Goal: Information Seeking & Learning: Learn about a topic

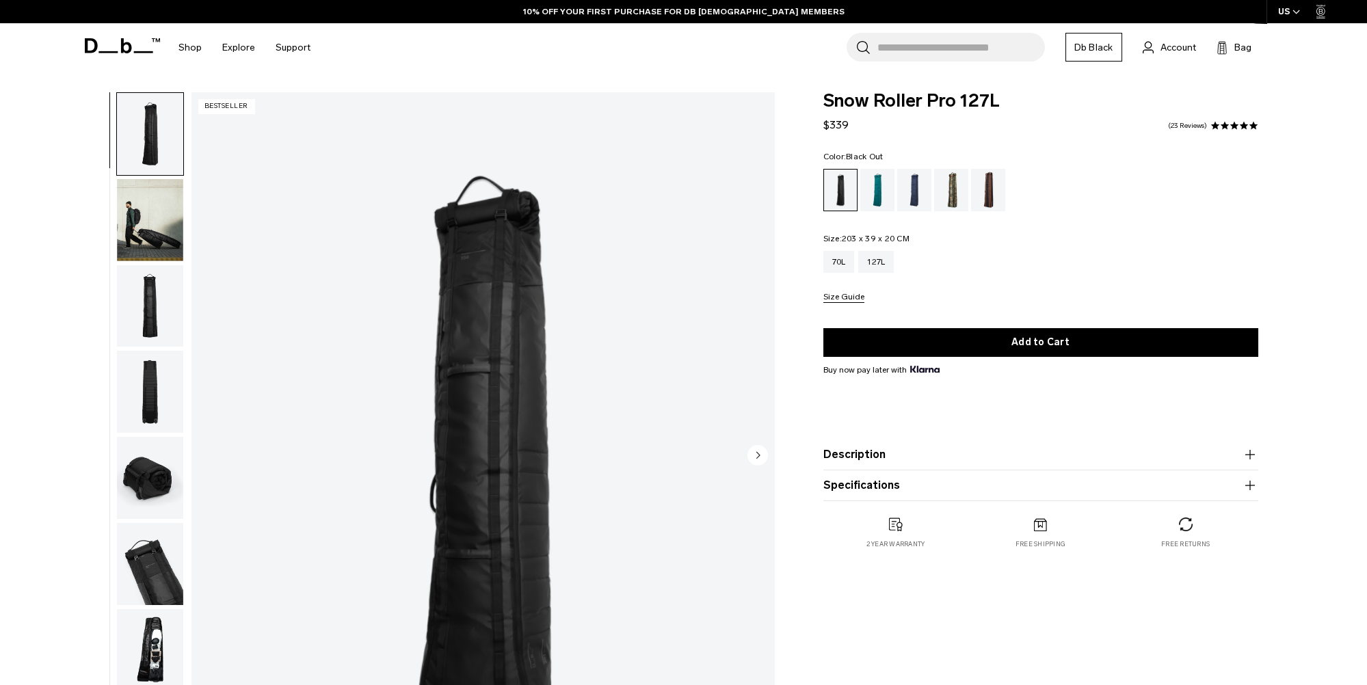
click at [146, 232] on img "button" at bounding box center [150, 220] width 66 height 82
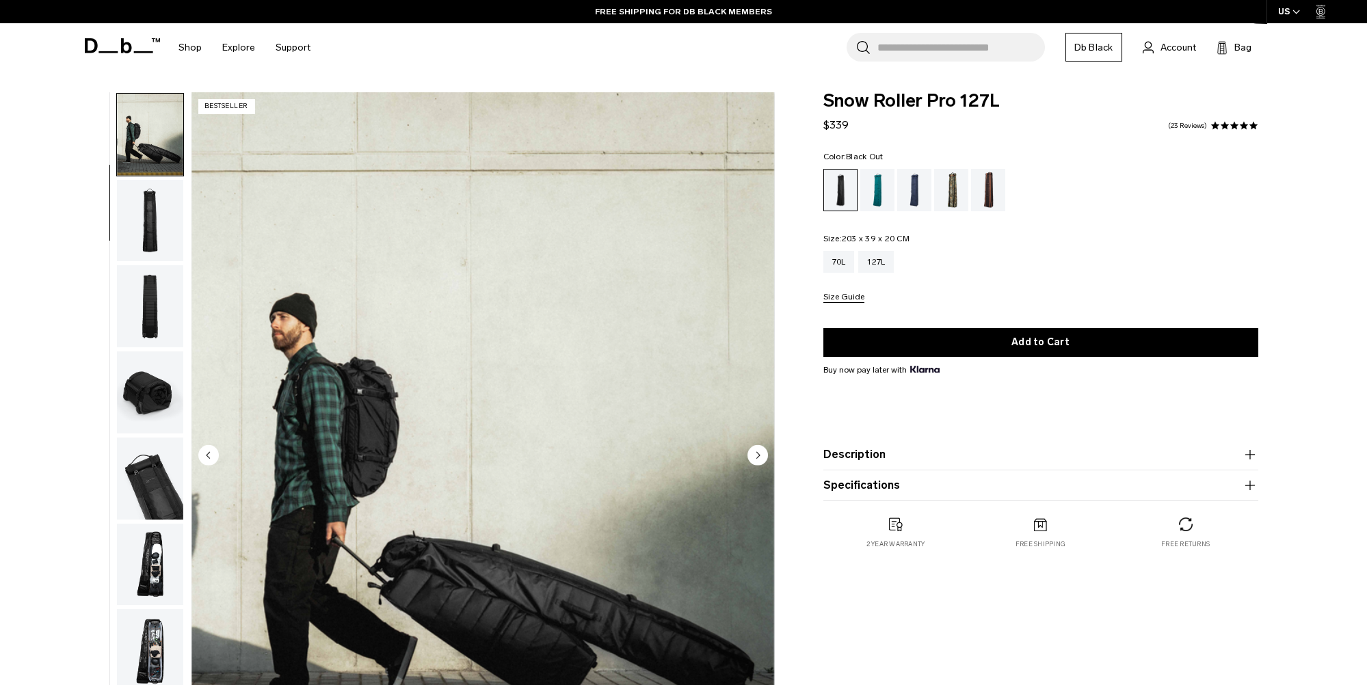
click at [152, 277] on img "button" at bounding box center [150, 306] width 66 height 82
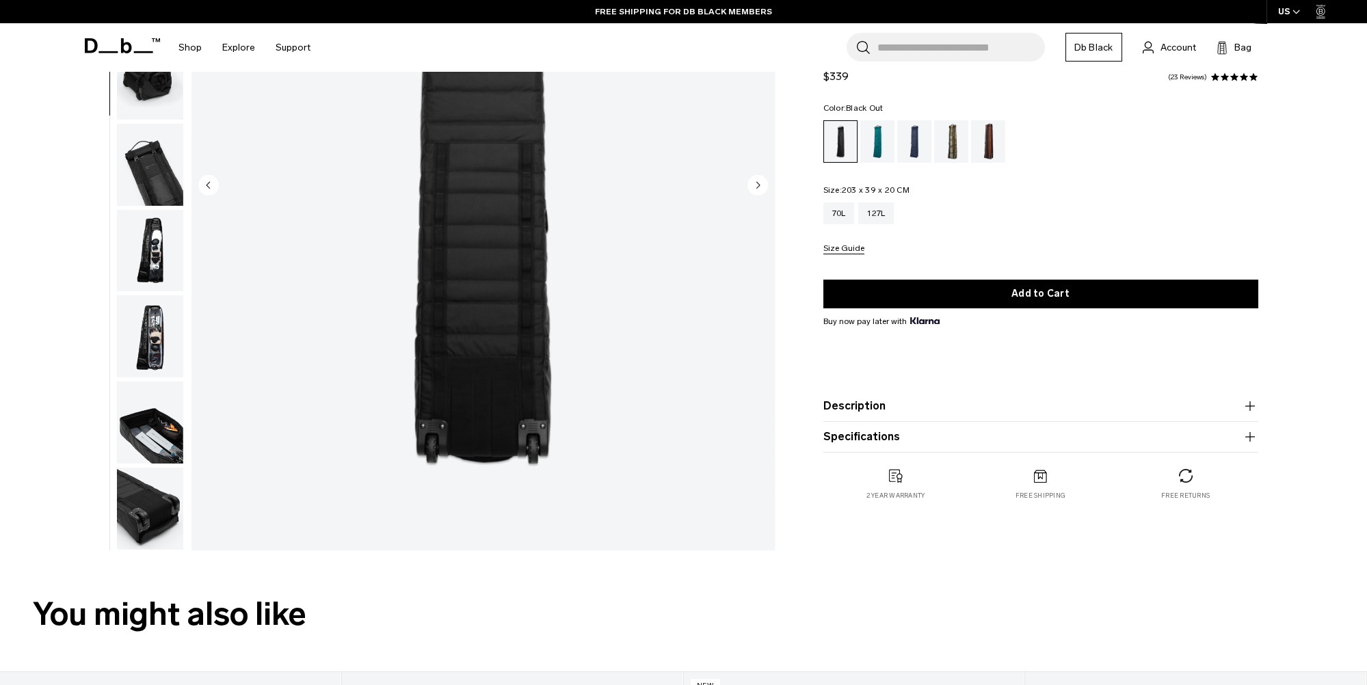
scroll to position [274, 0]
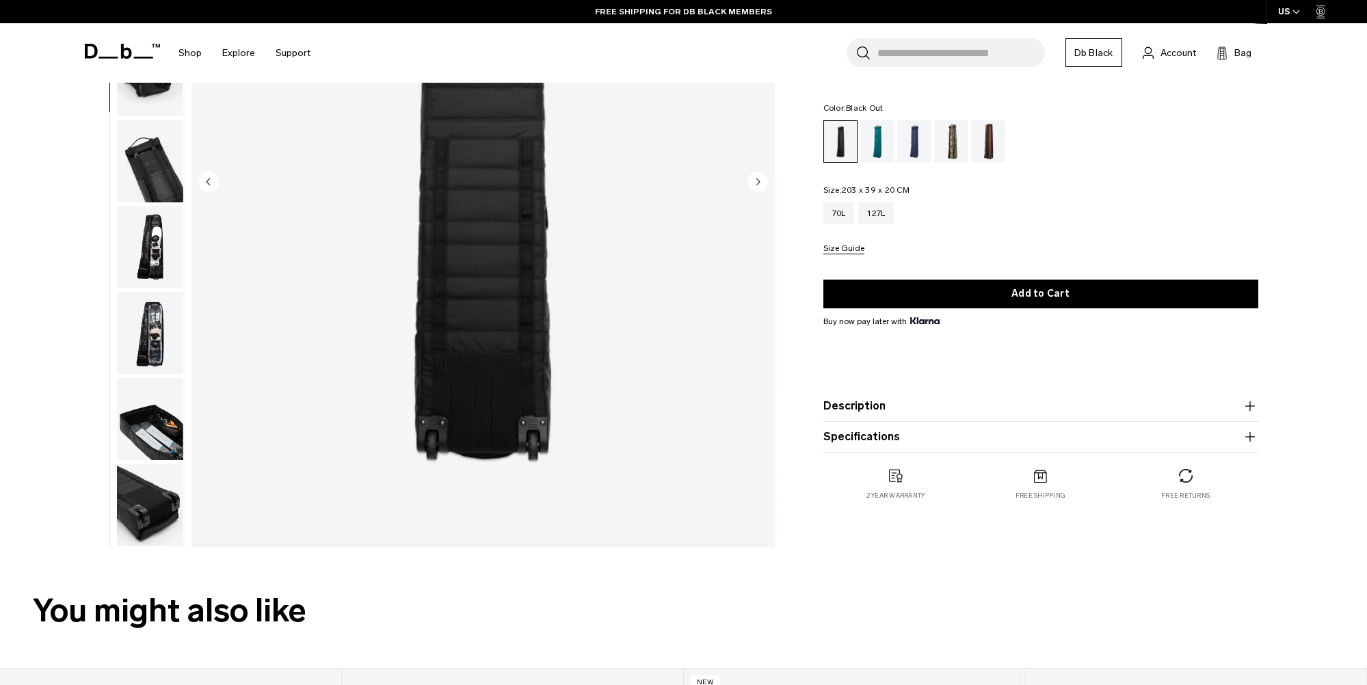
click at [142, 488] on img "button" at bounding box center [150, 505] width 66 height 82
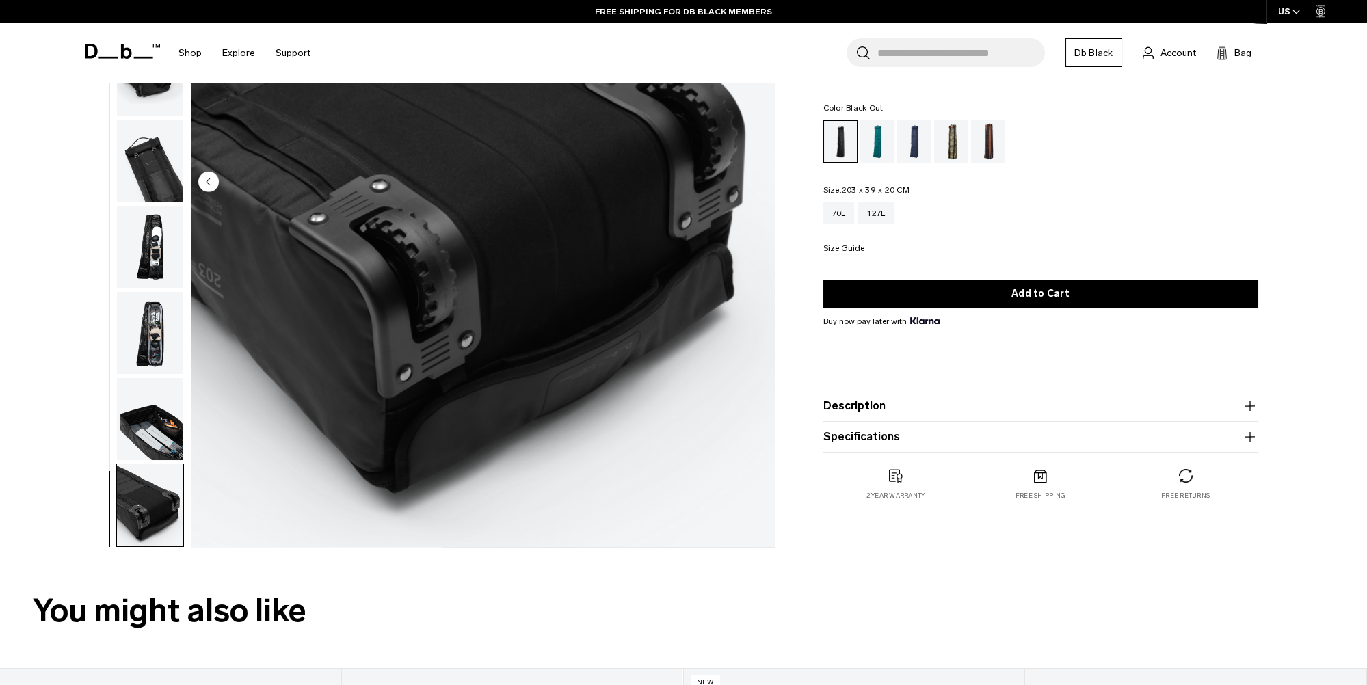
click at [153, 334] on img "button" at bounding box center [150, 333] width 66 height 82
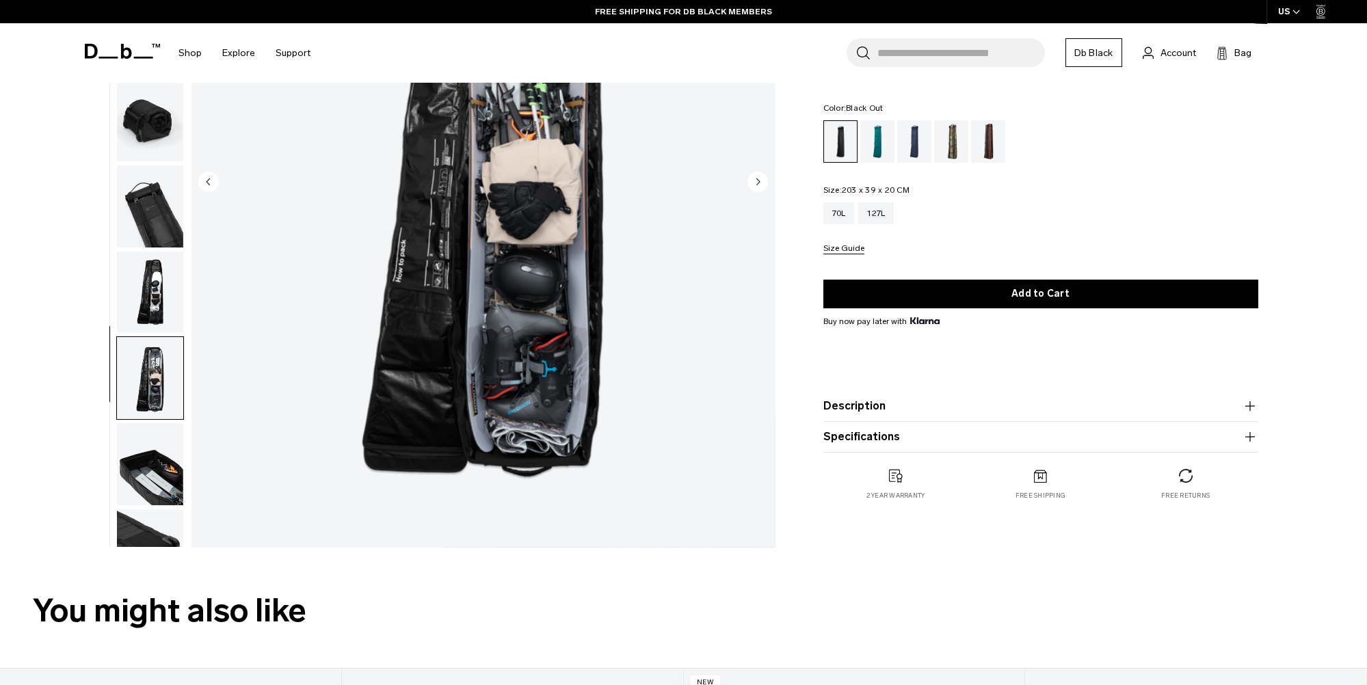
scroll to position [0, 0]
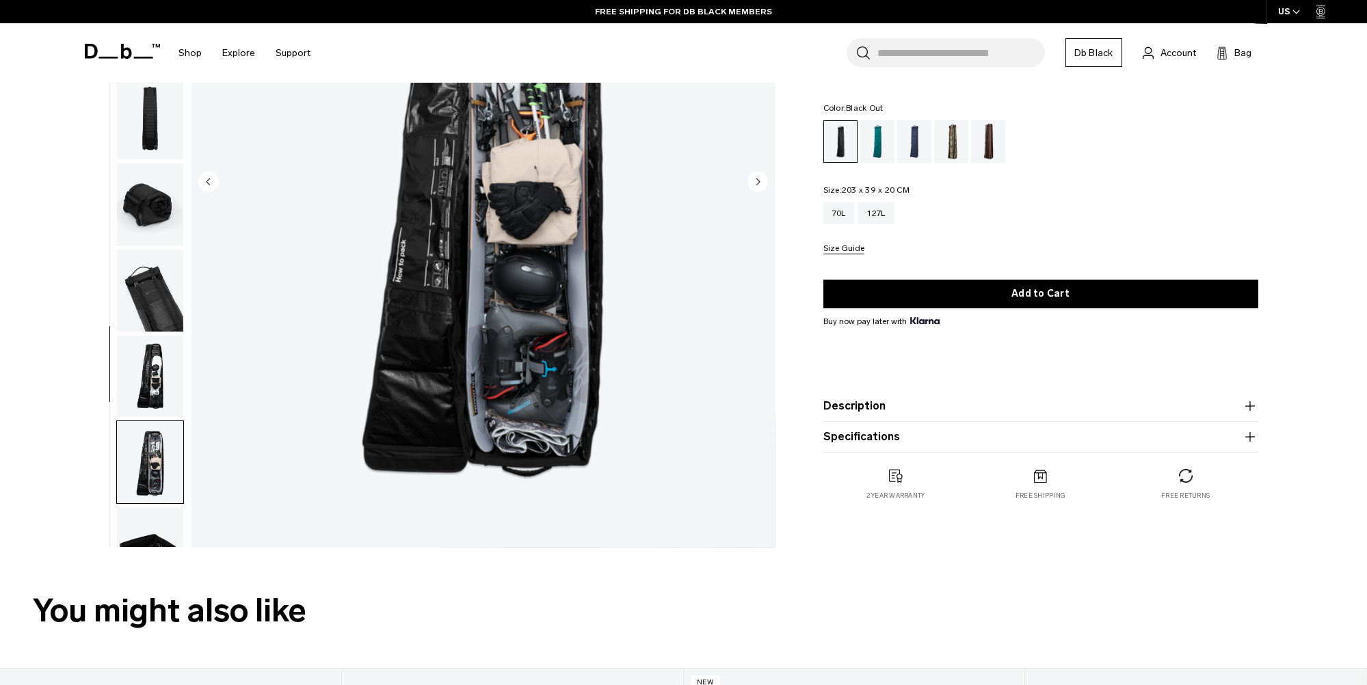
click at [914, 440] on button "Specifications" at bounding box center [1040, 437] width 435 height 16
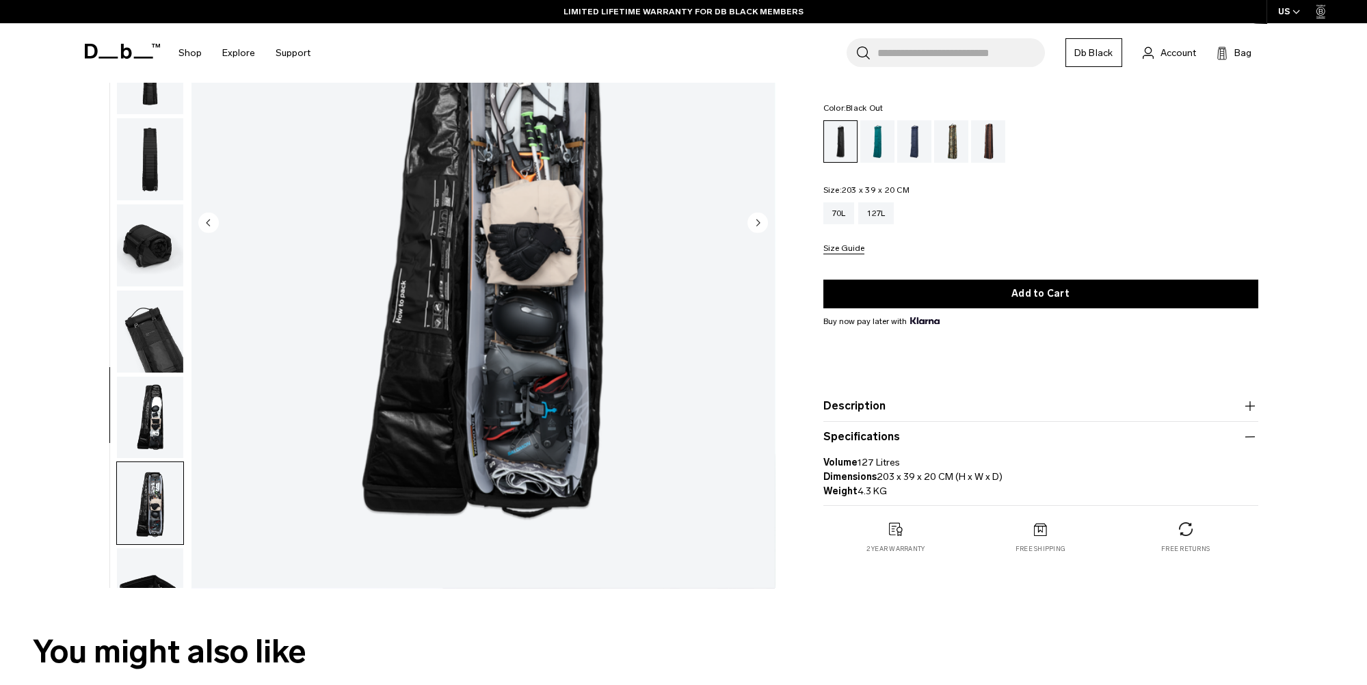
scroll to position [205, 0]
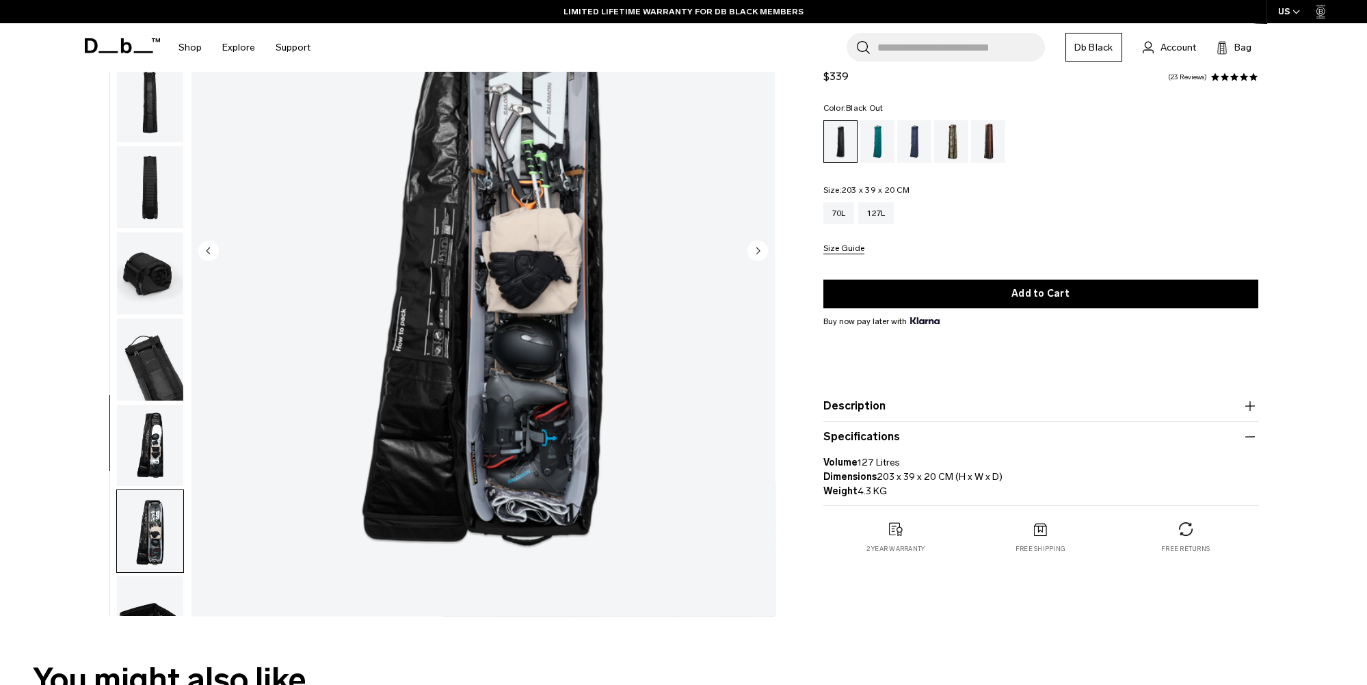
click at [159, 594] on img "button" at bounding box center [150, 618] width 66 height 82
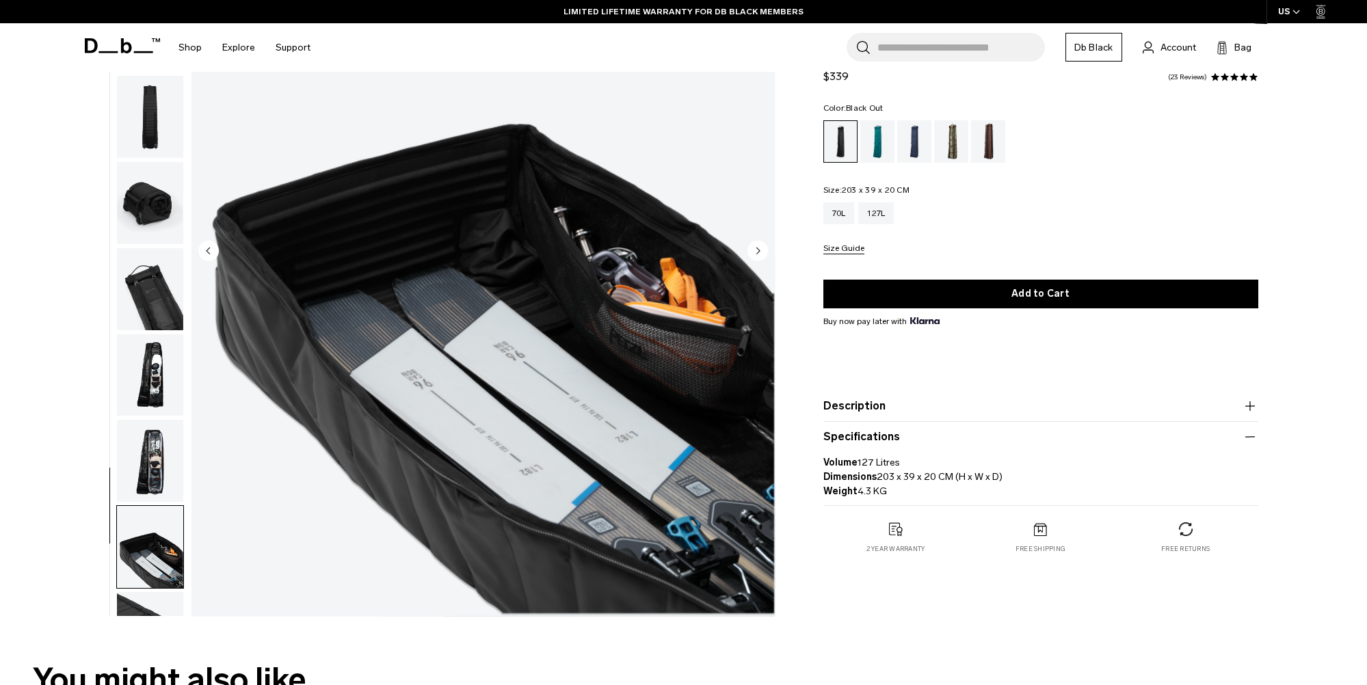
scroll to position [131, 0]
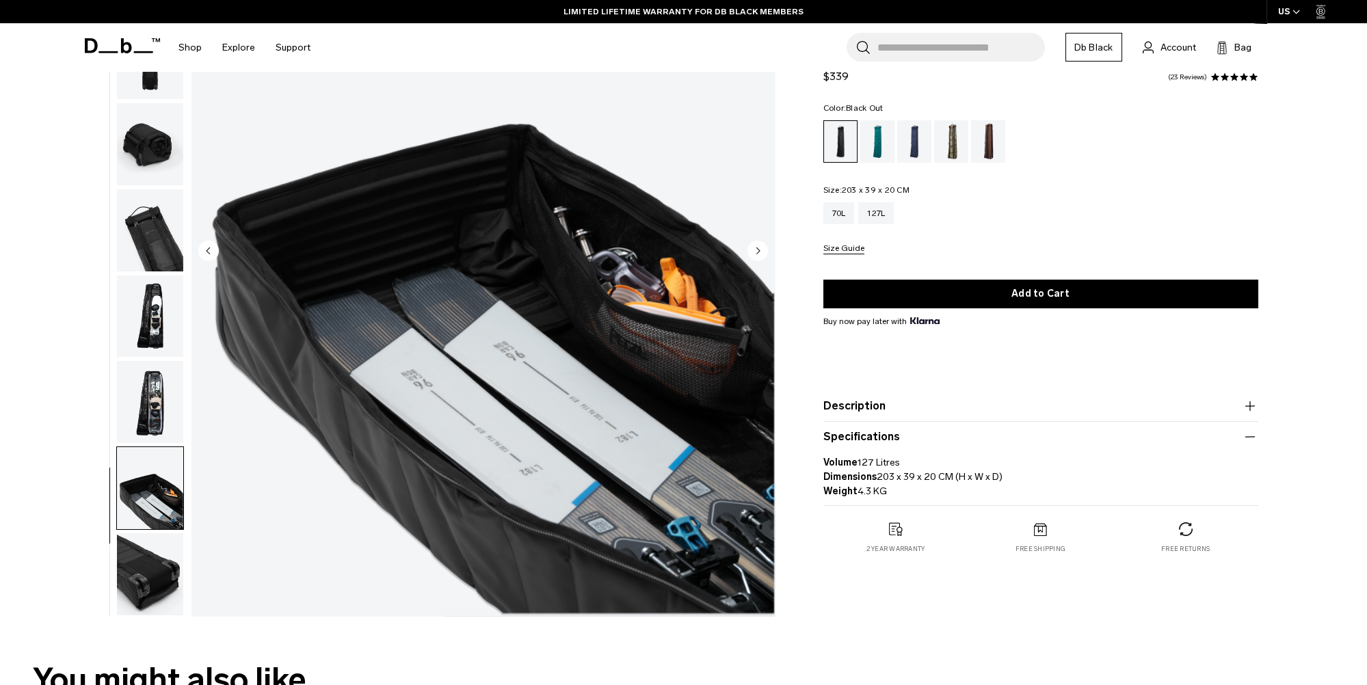
click at [161, 585] on img "button" at bounding box center [150, 574] width 66 height 82
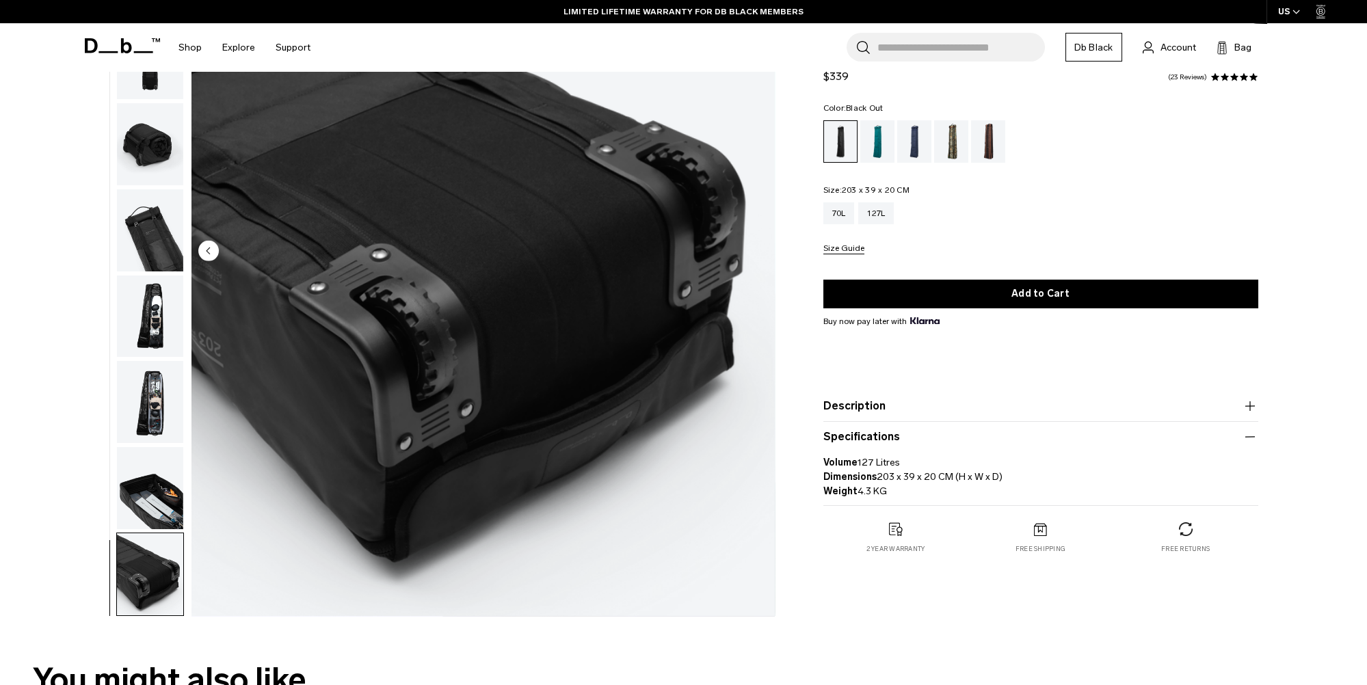
click at [152, 505] on img "button" at bounding box center [150, 488] width 66 height 82
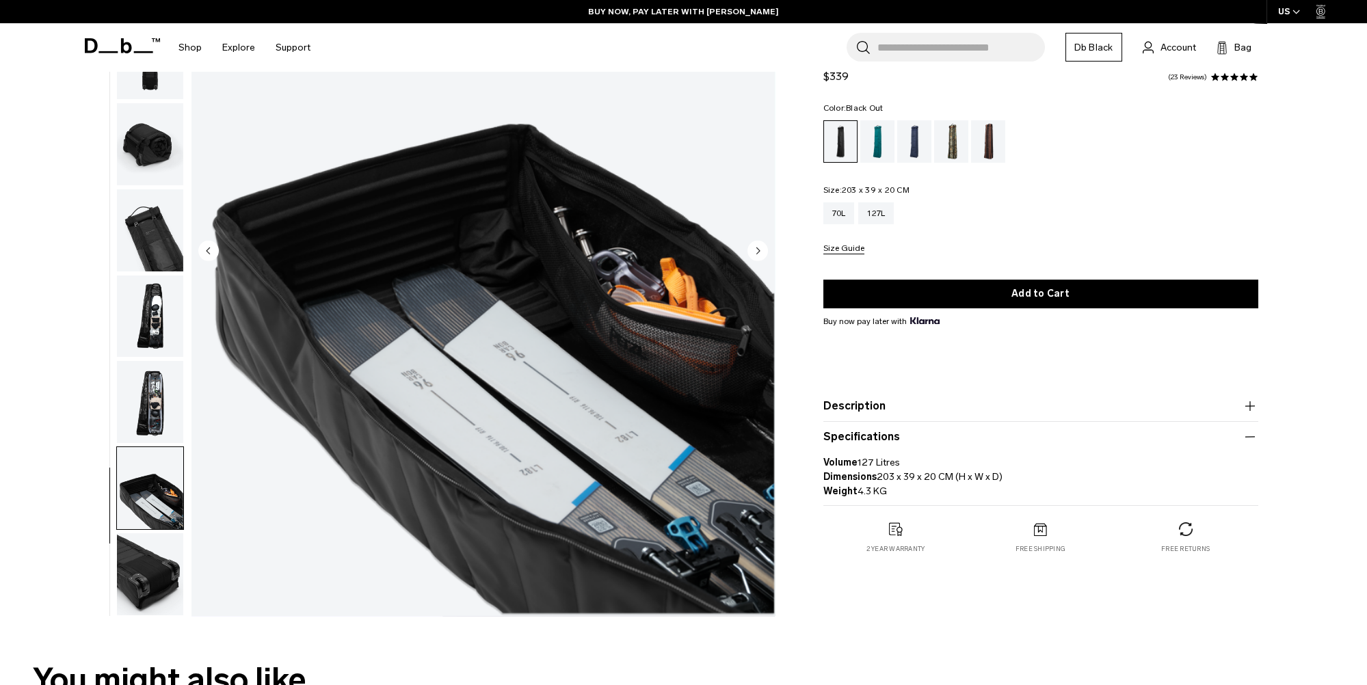
click at [155, 410] on img "button" at bounding box center [150, 402] width 66 height 82
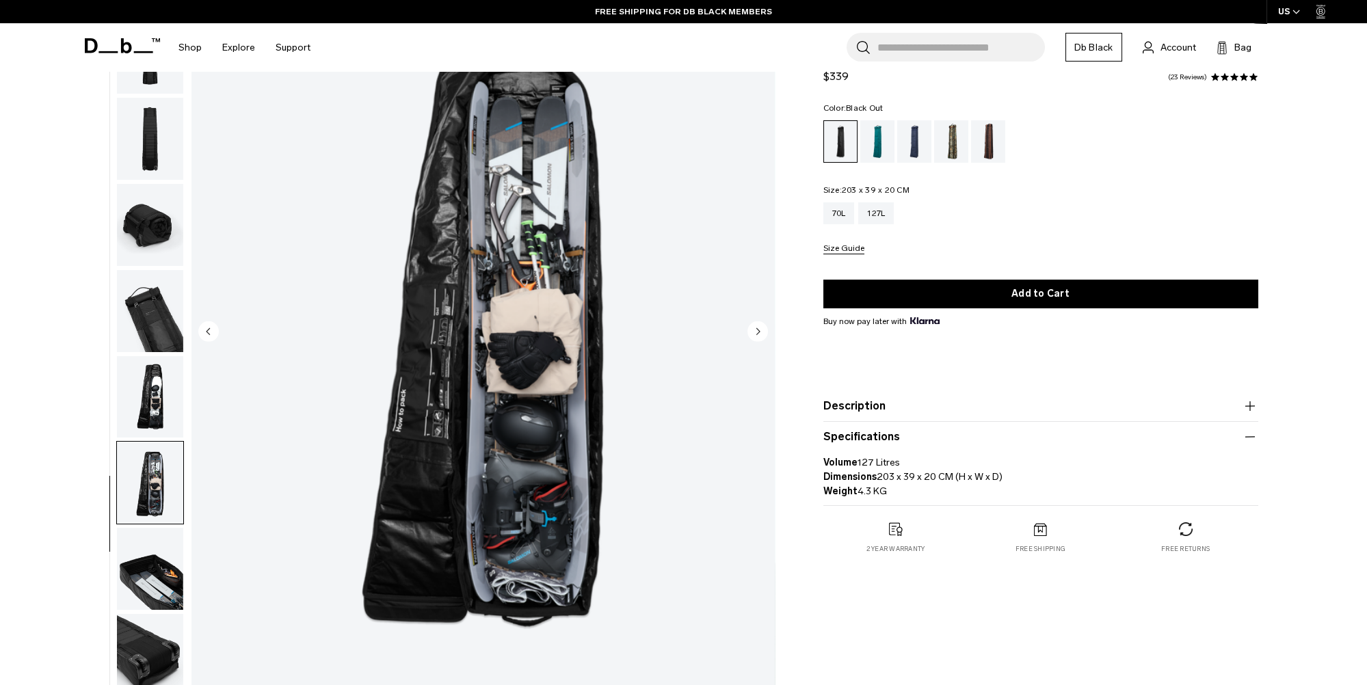
scroll to position [137, 0]
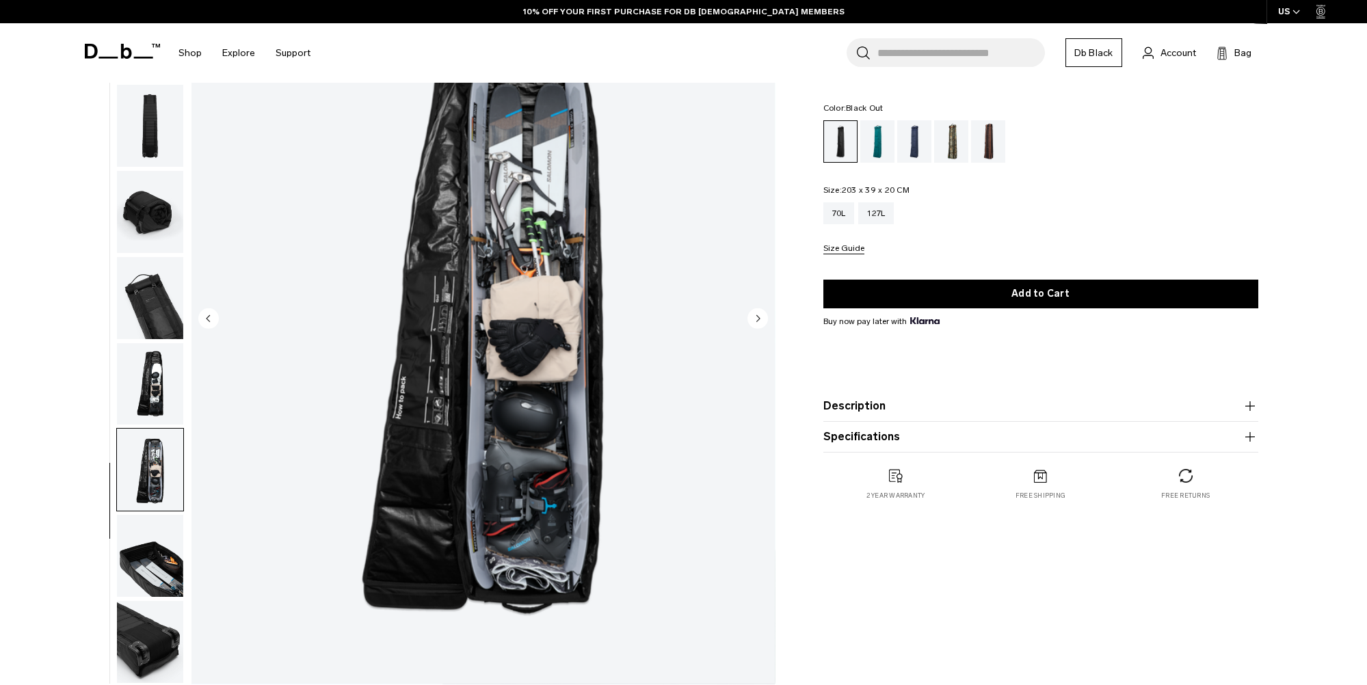
scroll to position [68, 0]
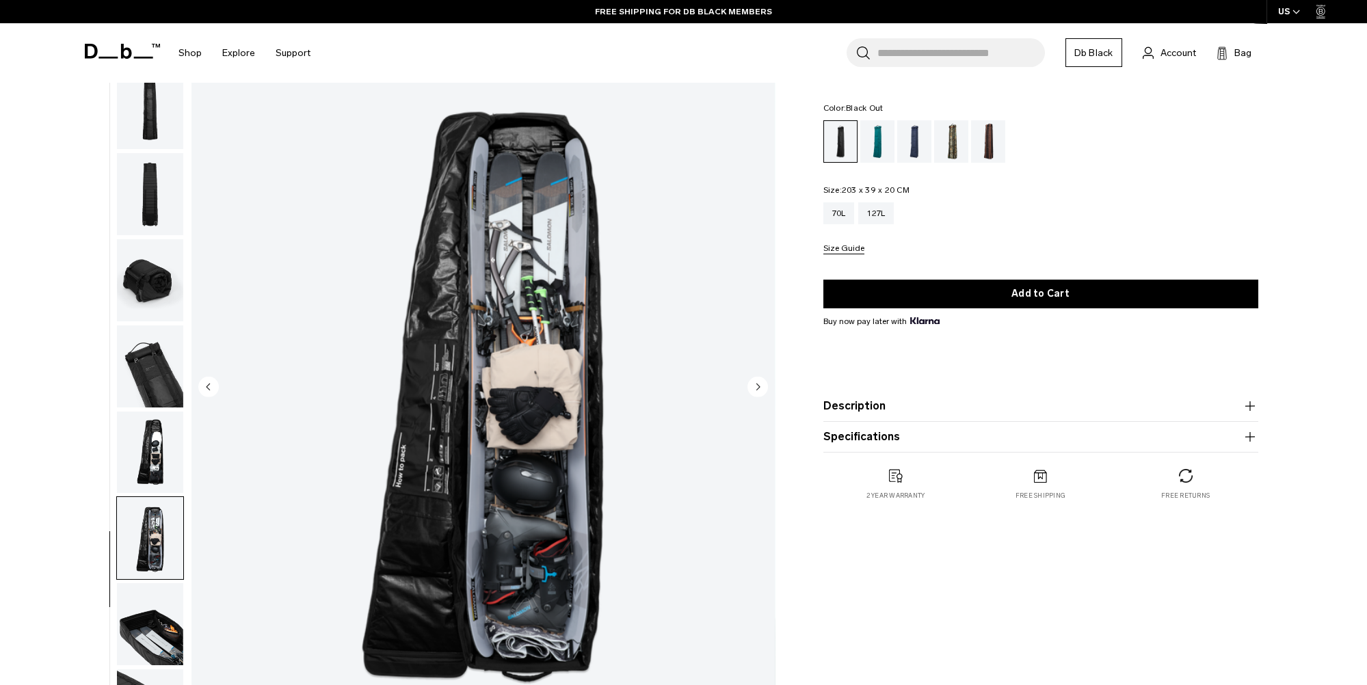
click at [897, 440] on button "Specifications" at bounding box center [1040, 437] width 435 height 16
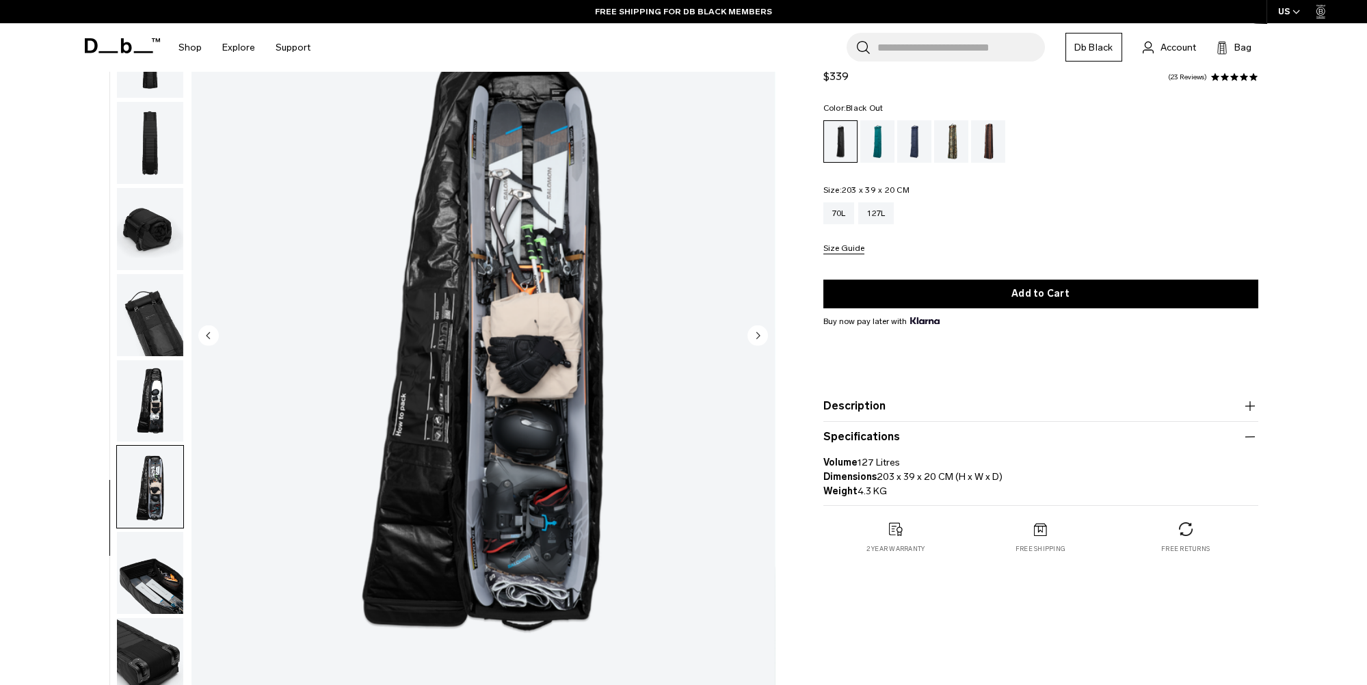
scroll to position [274, 0]
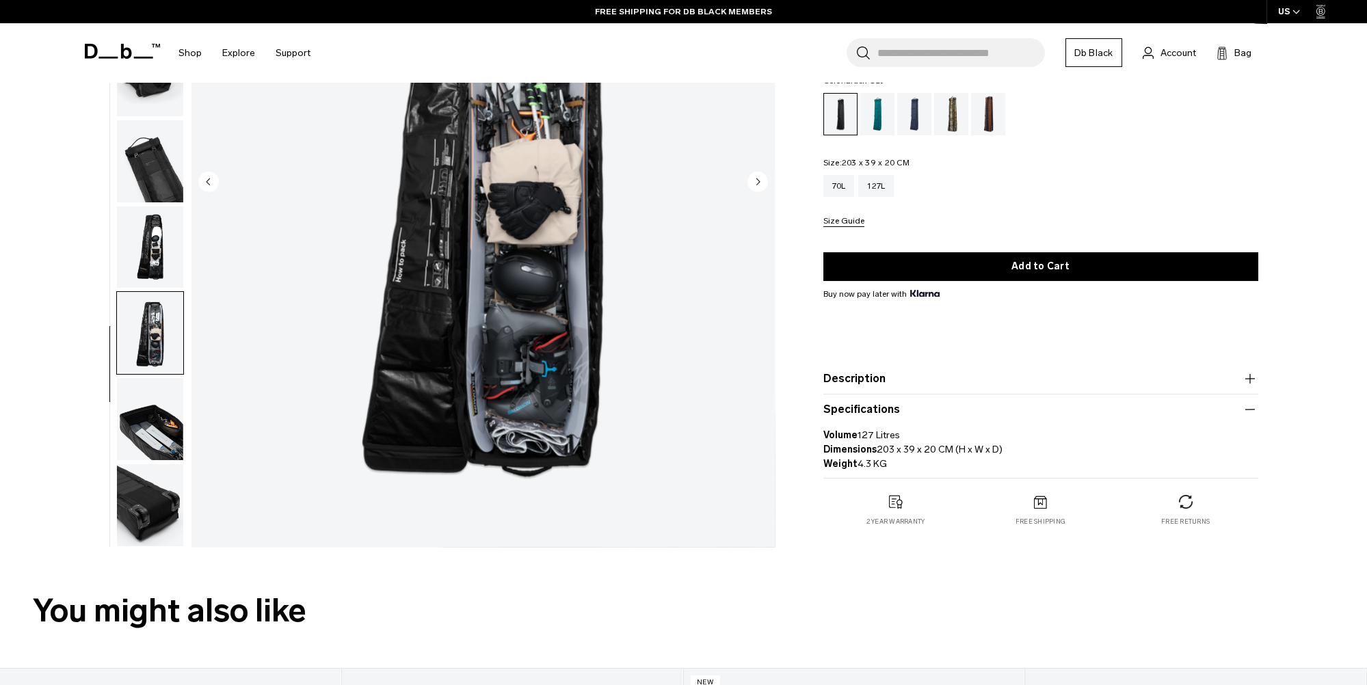
click at [167, 434] on img "button" at bounding box center [150, 419] width 66 height 82
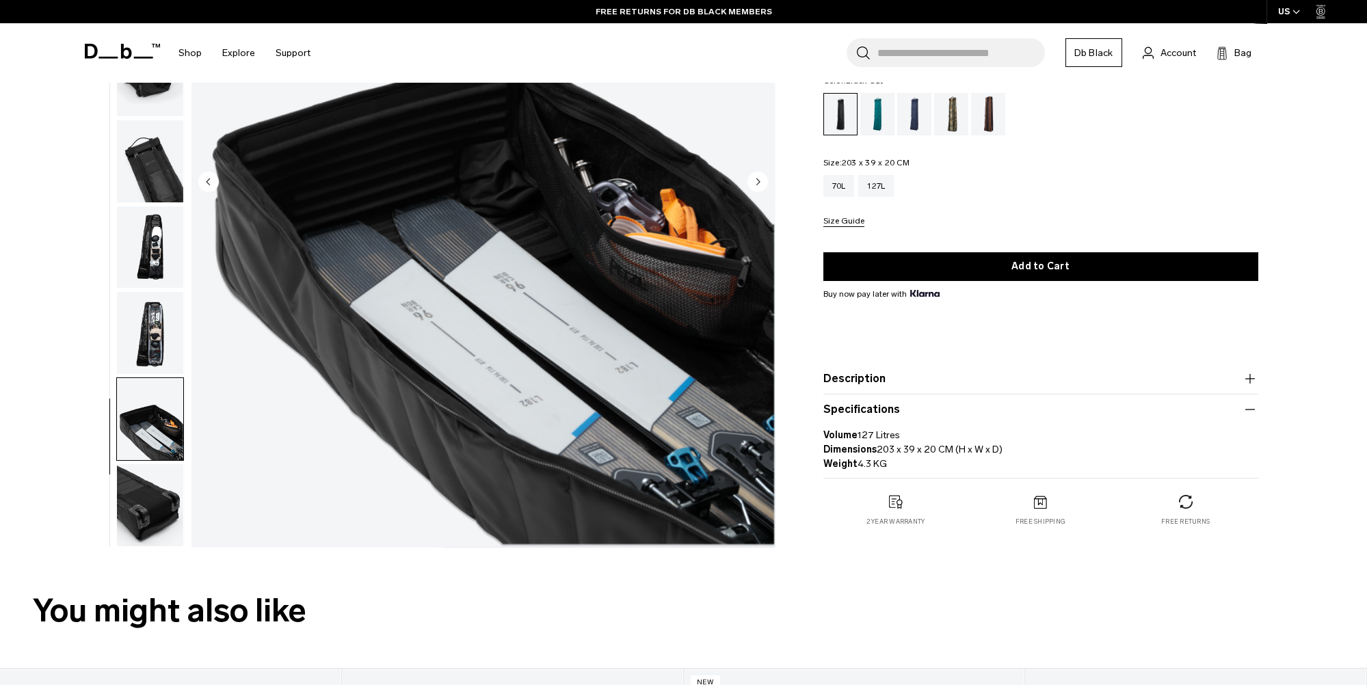
click at [163, 496] on img "button" at bounding box center [150, 505] width 66 height 82
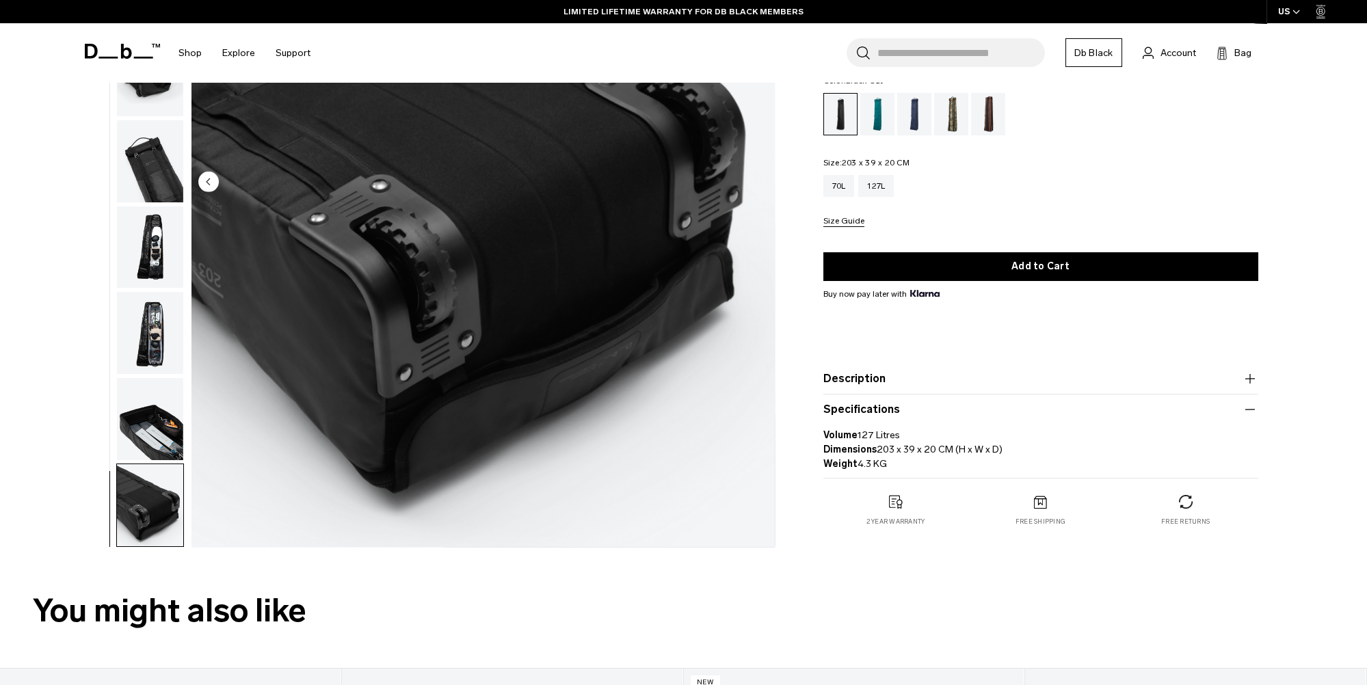
click at [161, 427] on img "button" at bounding box center [150, 419] width 66 height 82
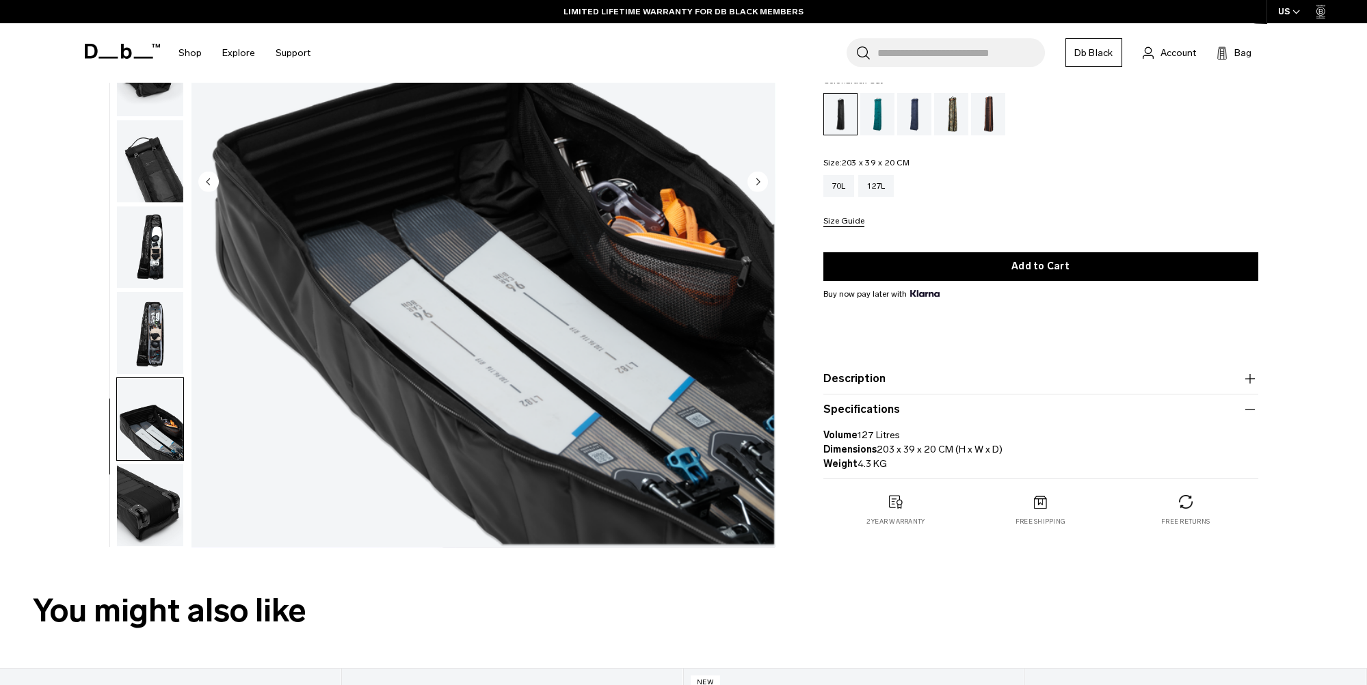
click at [157, 354] on img "button" at bounding box center [150, 333] width 66 height 82
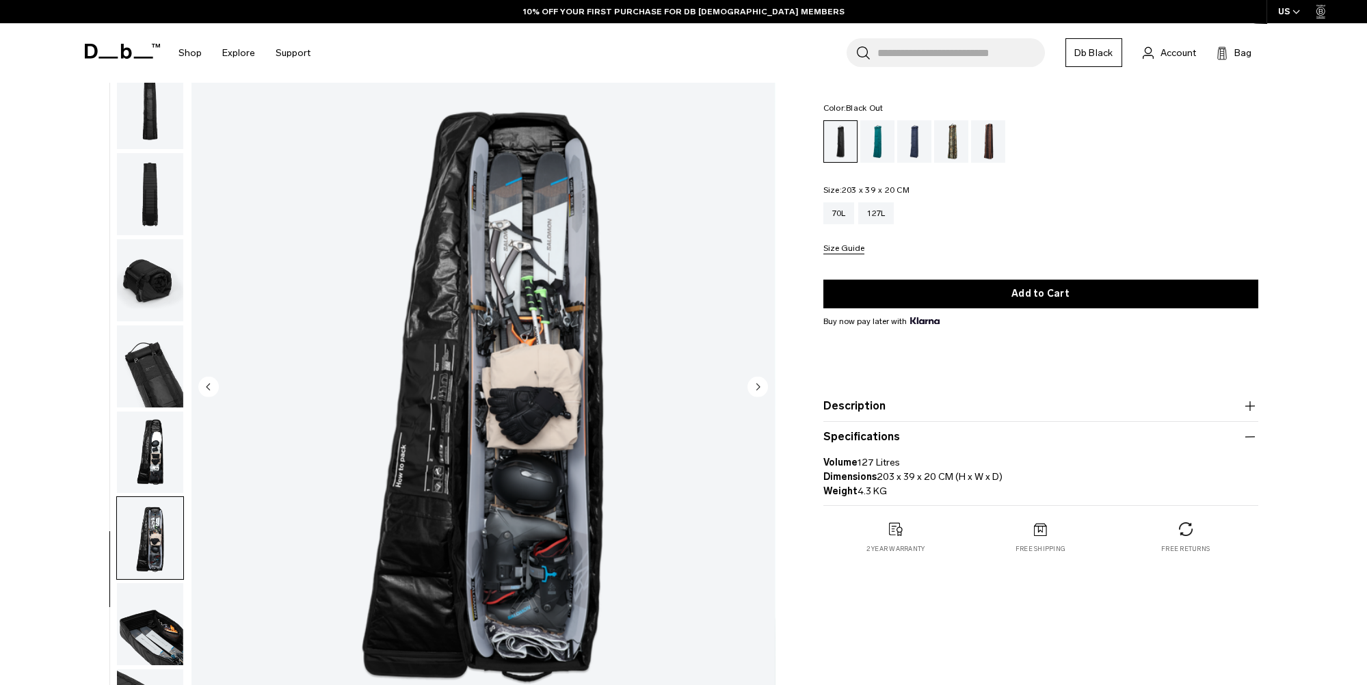
scroll to position [137, 0]
